Goal: Task Accomplishment & Management: Manage account settings

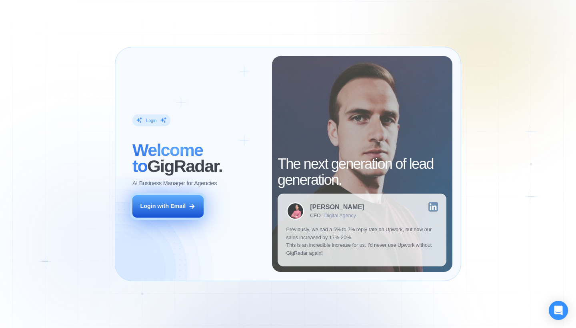
click at [192, 203] on icon at bounding box center [191, 206] width 7 height 7
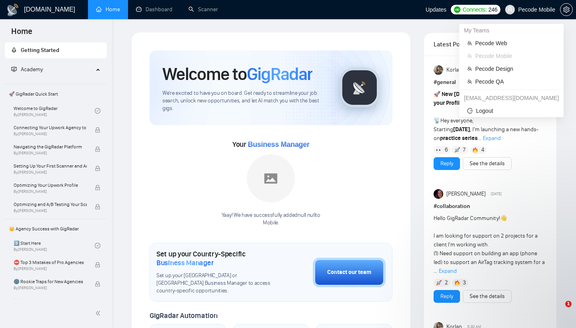
click at [537, 10] on span "Pecode Mobile" at bounding box center [536, 10] width 37 height 0
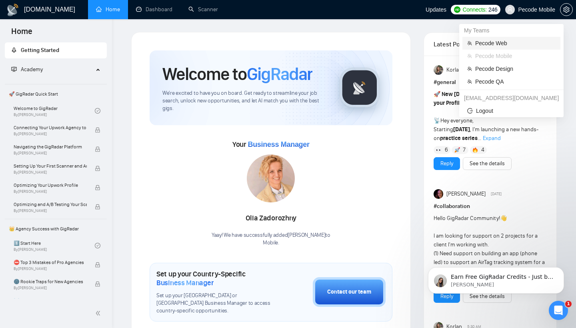
click at [504, 41] on span "Pecode Web" at bounding box center [515, 43] width 80 height 9
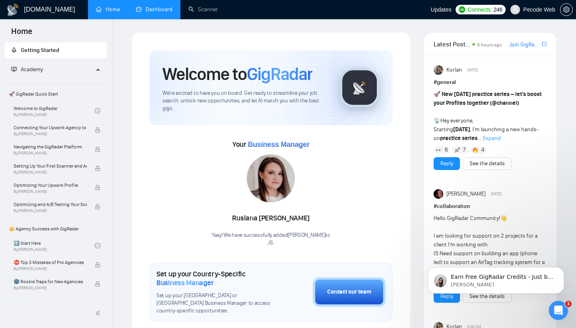
click at [163, 9] on link "Dashboard" at bounding box center [154, 9] width 36 height 7
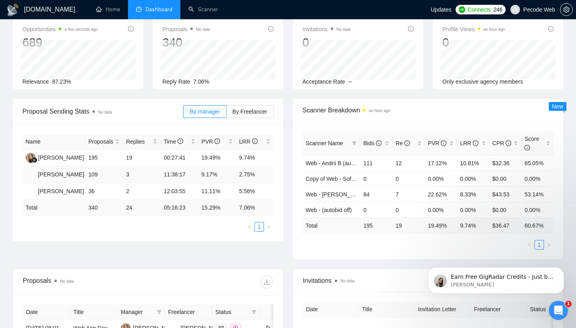
scroll to position [28, 0]
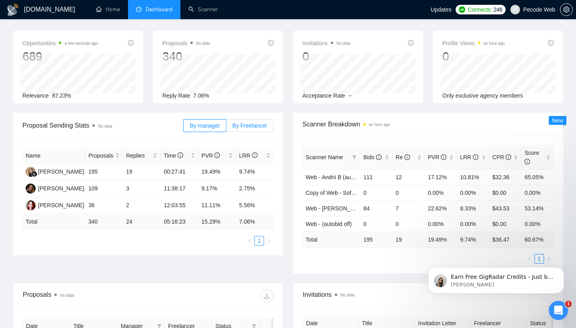
click at [260, 123] on span "By Freelancer" at bounding box center [249, 125] width 35 height 6
click at [226, 128] on input "By Freelancer" at bounding box center [226, 128] width 0 height 0
